Goal: Communication & Community: Answer question/provide support

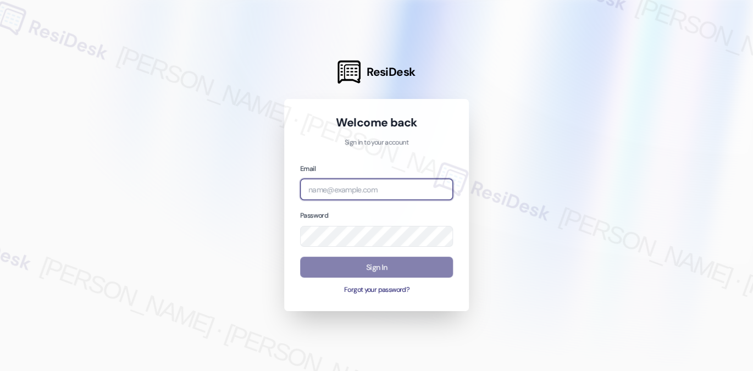
click at [327, 186] on input "email" at bounding box center [376, 189] width 153 height 21
type input "[EMAIL_ADDRESS][PERSON_NAME][PERSON_NAME][DOMAIN_NAME]"
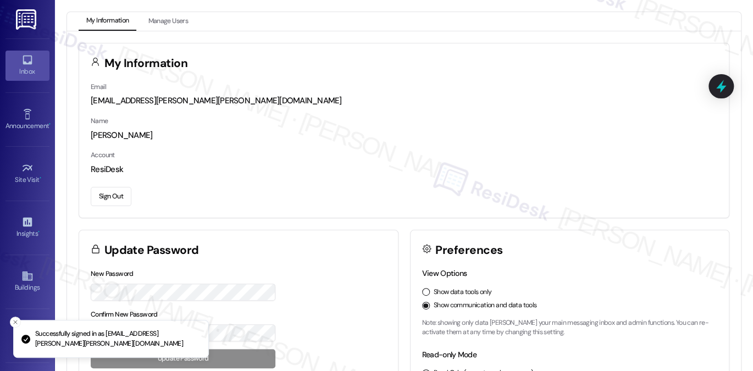
click at [27, 59] on icon at bounding box center [27, 60] width 12 height 12
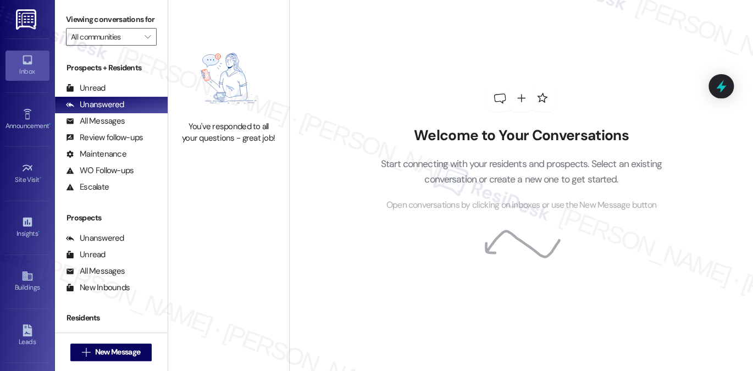
click at [64, 21] on div "Viewing conversations for All communities " at bounding box center [111, 28] width 113 height 57
